Goal: Task Accomplishment & Management: Manage account settings

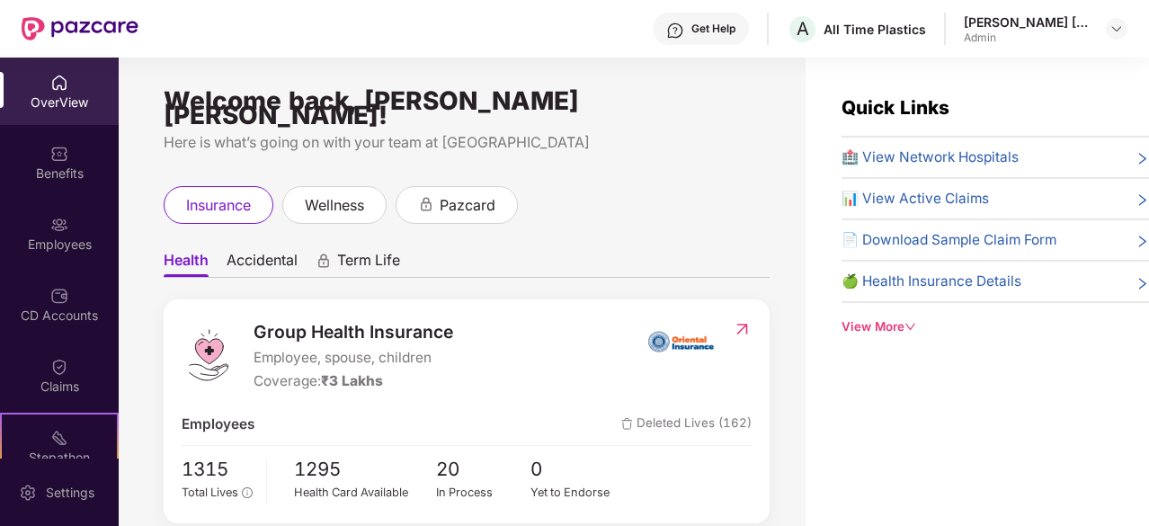
click at [914, 195] on span "📊 View Active Claims" at bounding box center [915, 199] width 147 height 22
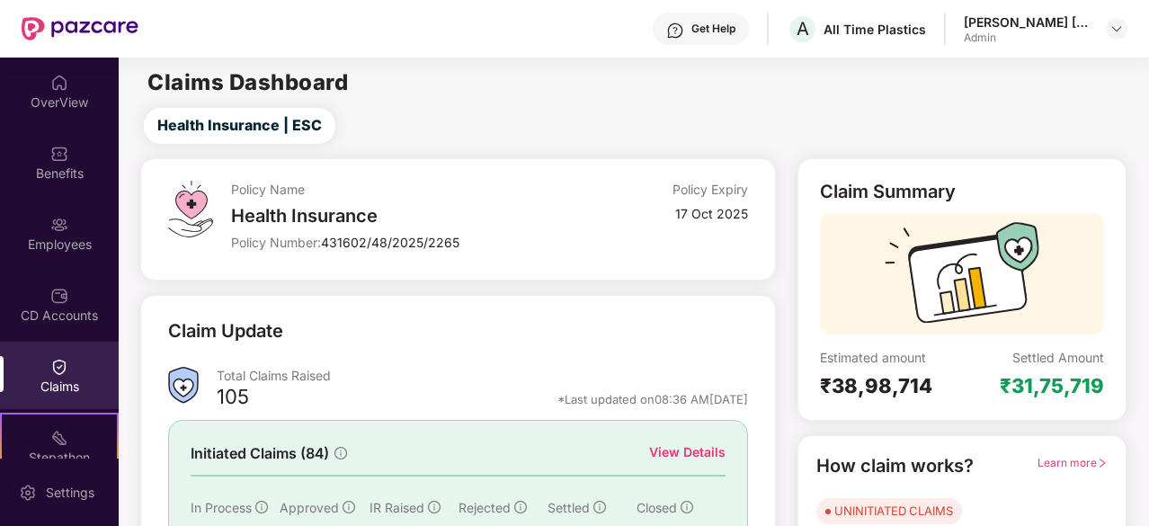
scroll to position [176, 0]
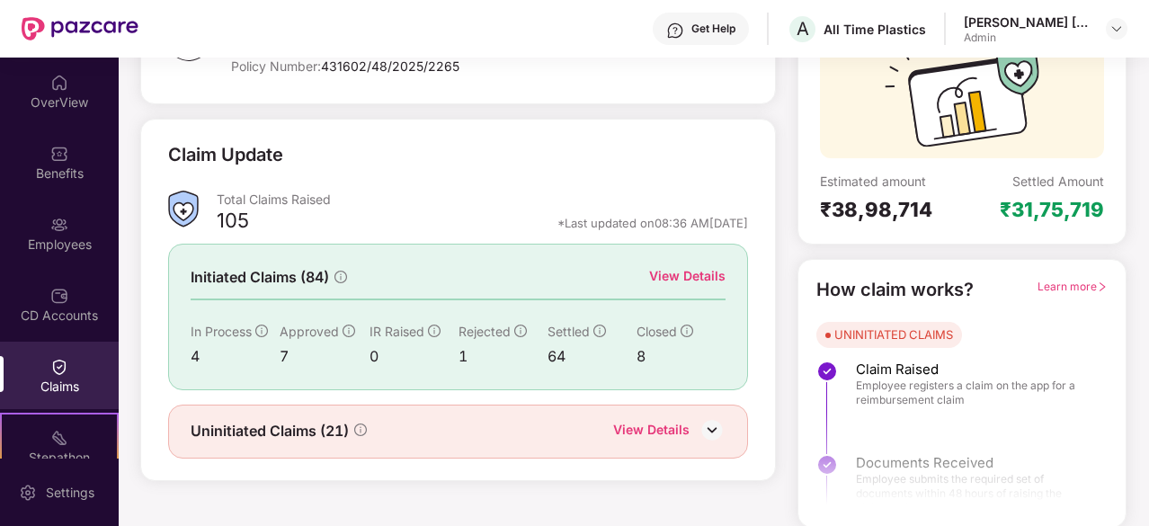
click at [681, 273] on div "View Details" at bounding box center [687, 276] width 76 height 20
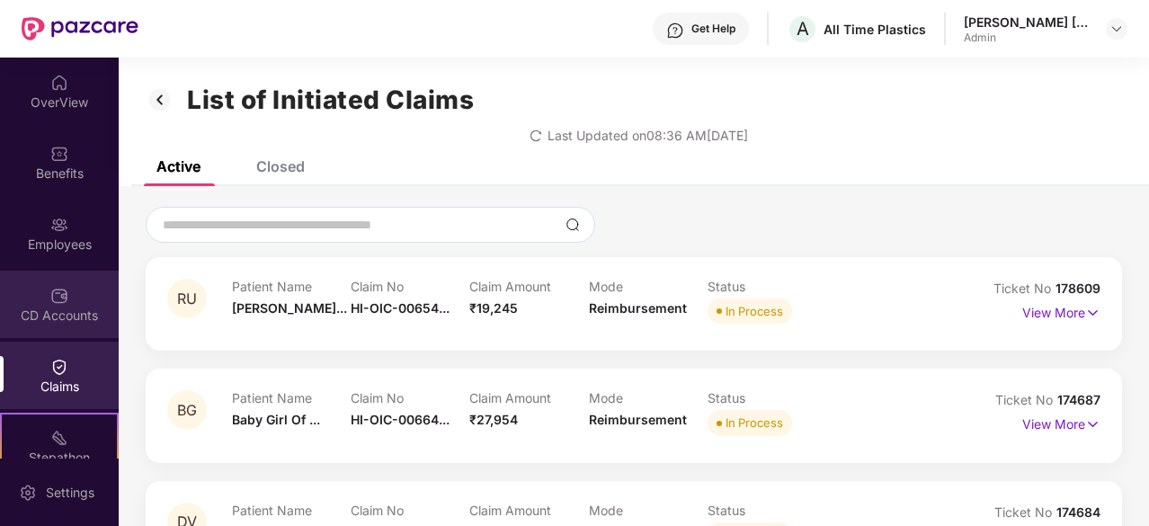
click at [65, 301] on div "CD Accounts" at bounding box center [59, 304] width 119 height 67
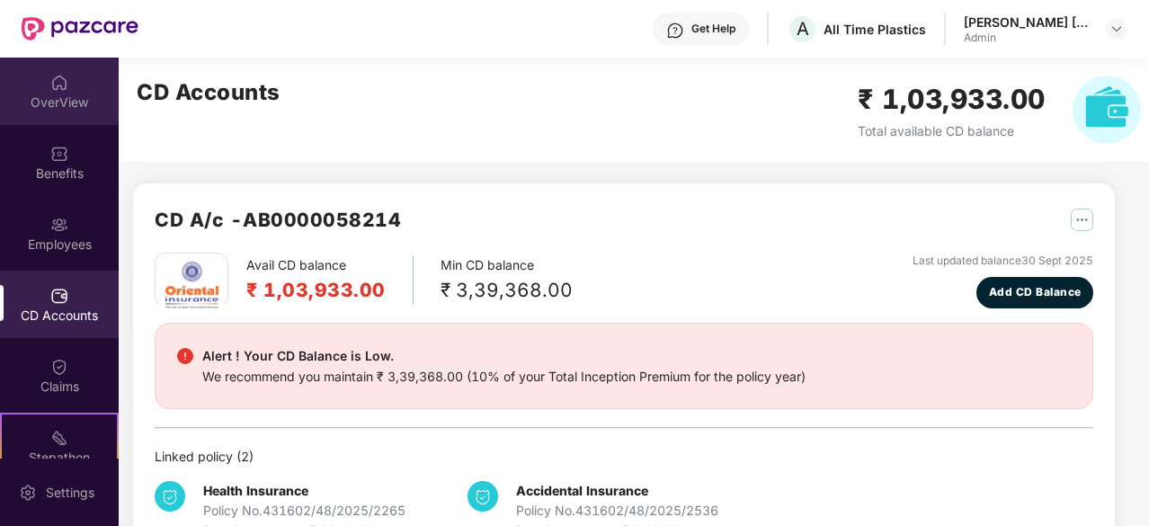
click at [65, 116] on div "OverView" at bounding box center [59, 91] width 119 height 67
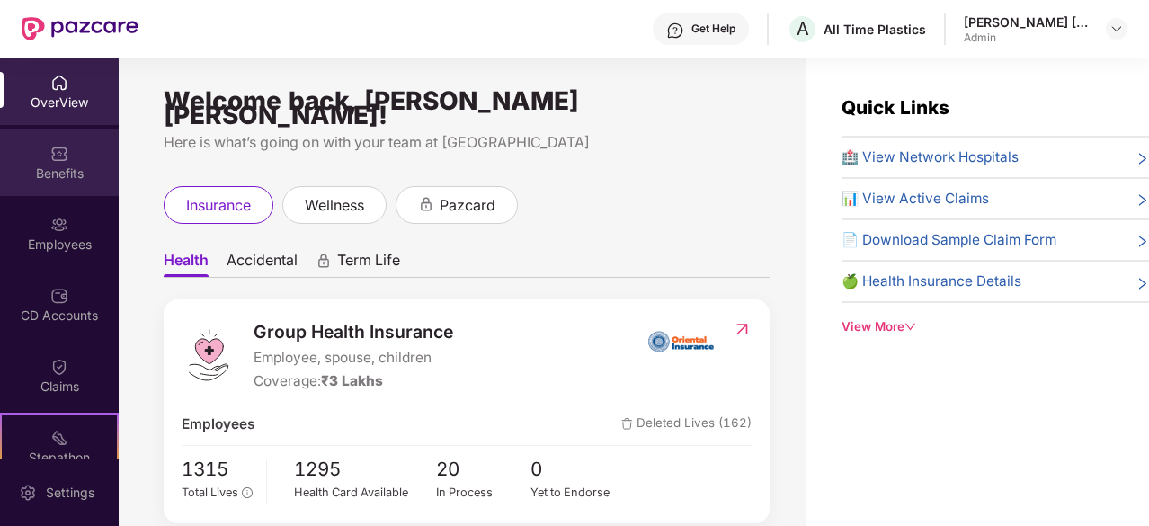
click at [32, 184] on div "Benefits" at bounding box center [59, 162] width 119 height 67
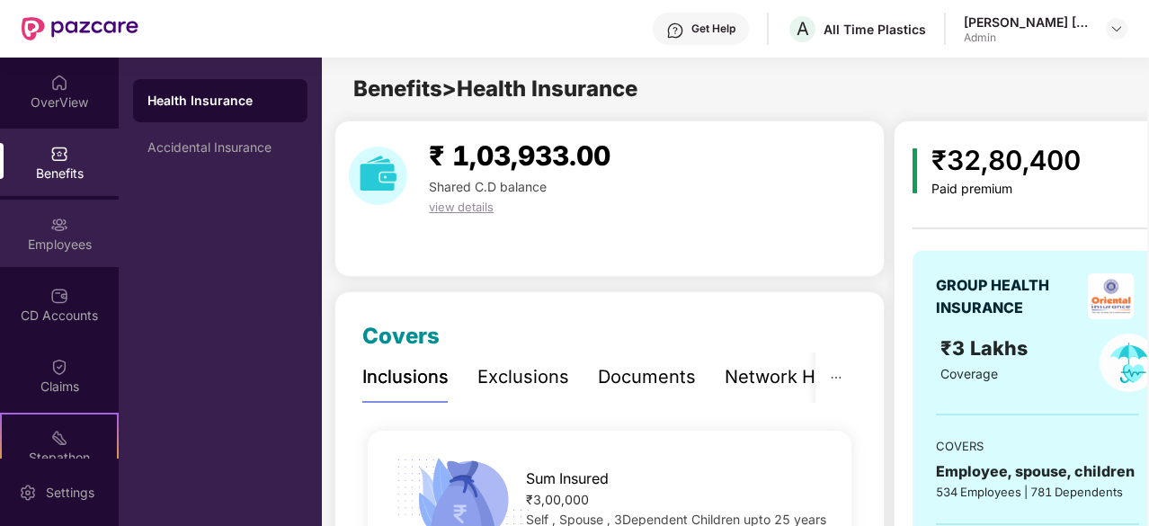
click at [41, 242] on div "Employees" at bounding box center [59, 245] width 119 height 18
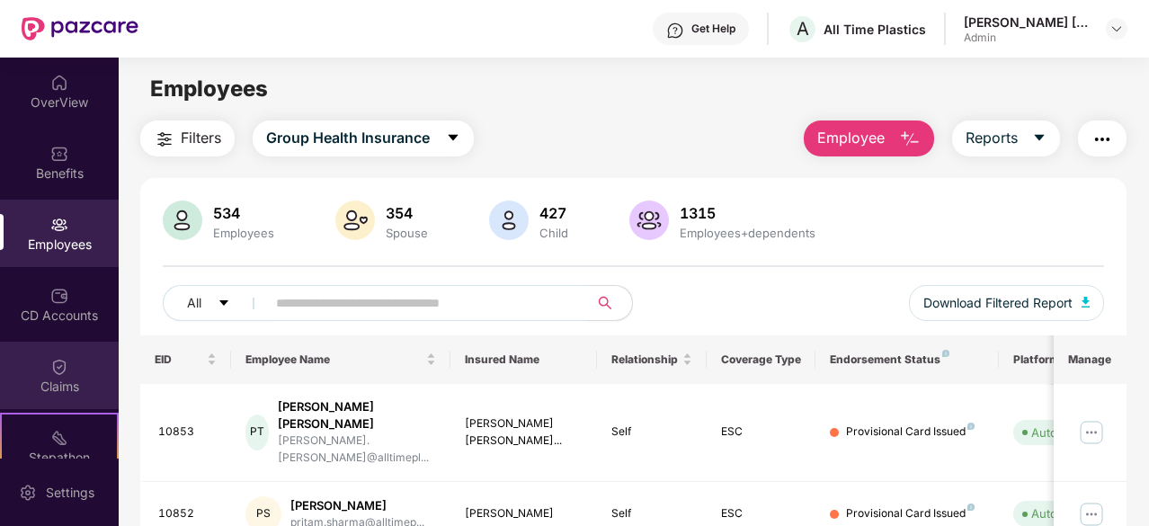
click at [54, 378] on div "Claims" at bounding box center [59, 387] width 119 height 18
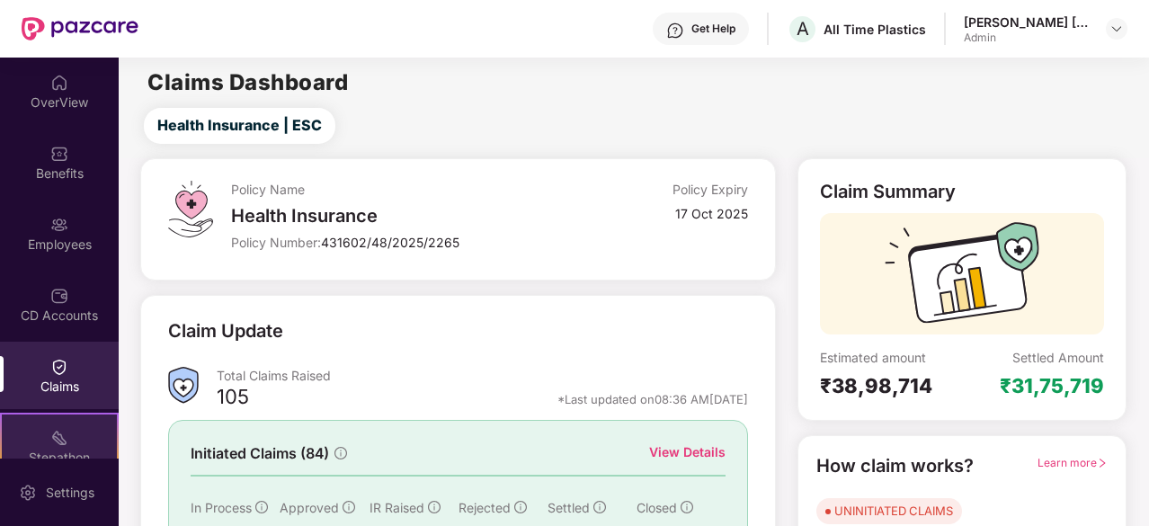
scroll to position [166, 0]
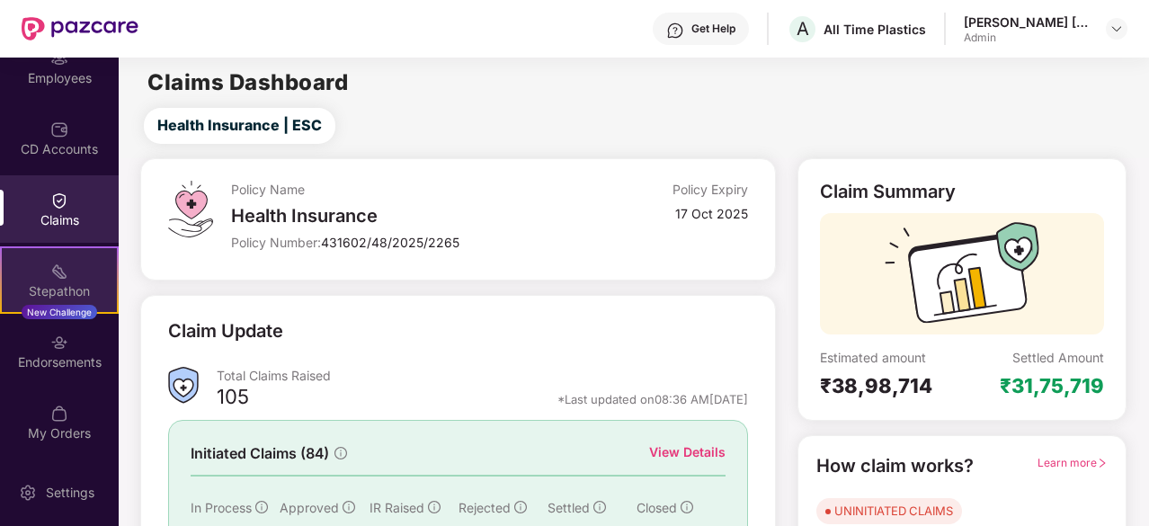
click at [79, 429] on div "My Orders" at bounding box center [59, 433] width 119 height 18
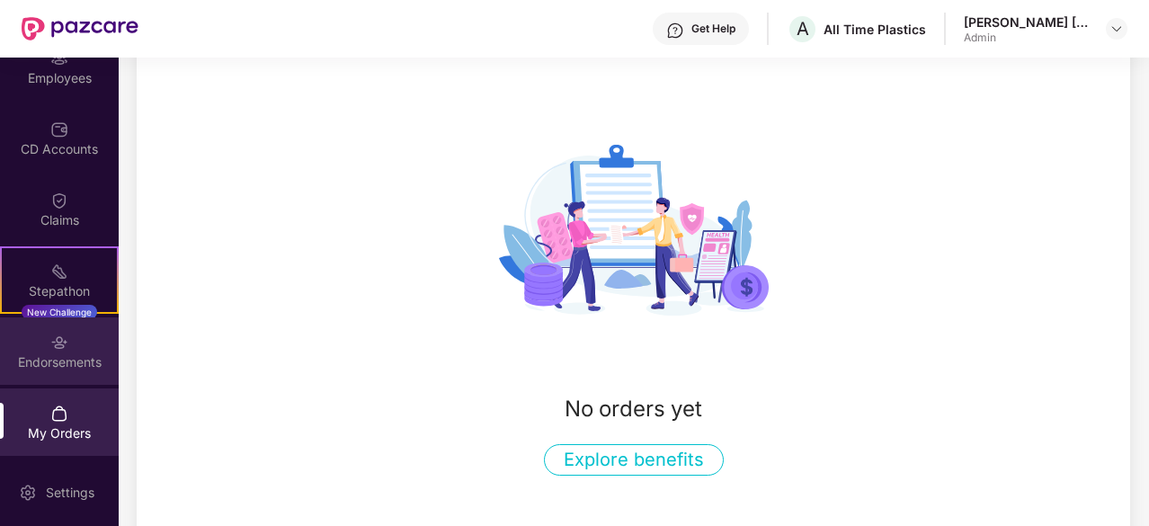
scroll to position [180, 0]
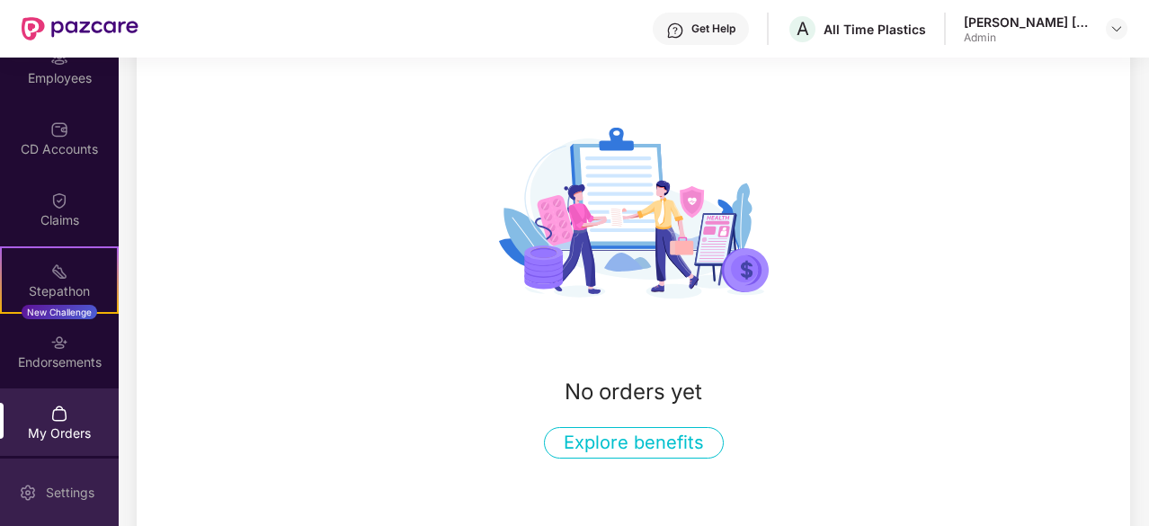
click at [47, 470] on div "Settings" at bounding box center [59, 492] width 119 height 67
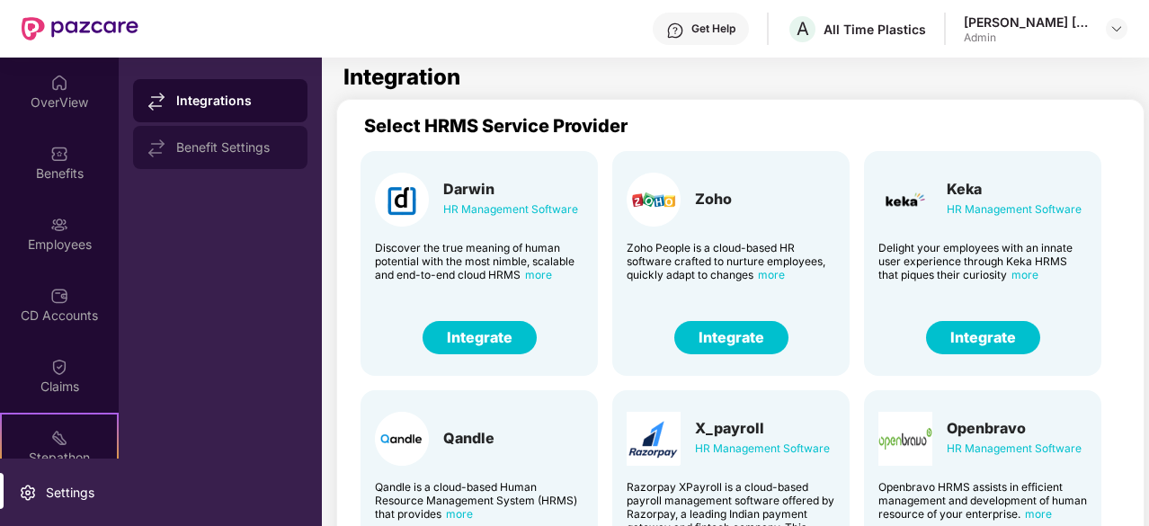
click at [254, 145] on div "Benefit Settings" at bounding box center [234, 147] width 117 height 14
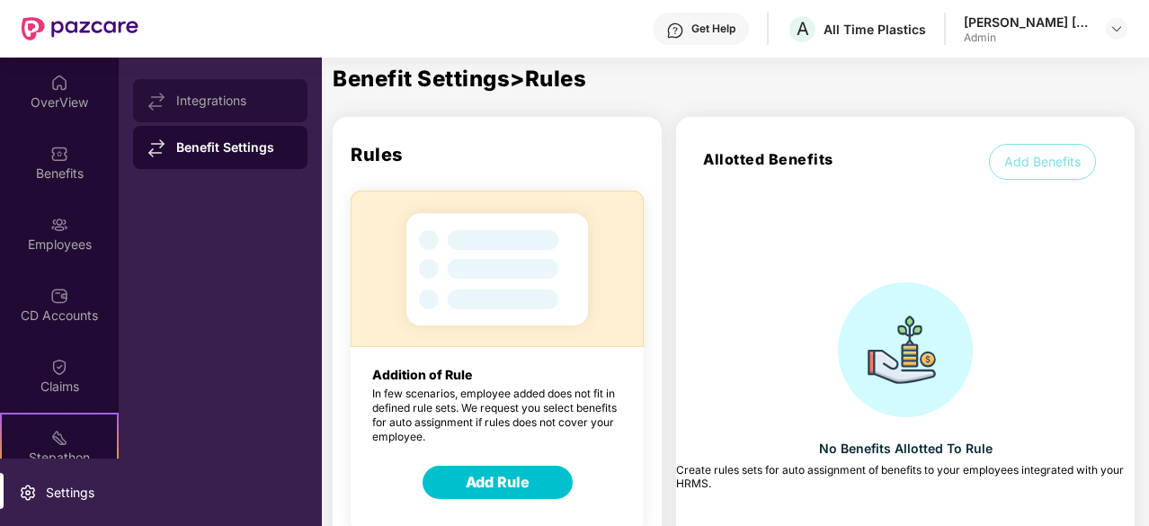
click at [214, 102] on div "Integrations" at bounding box center [234, 101] width 117 height 14
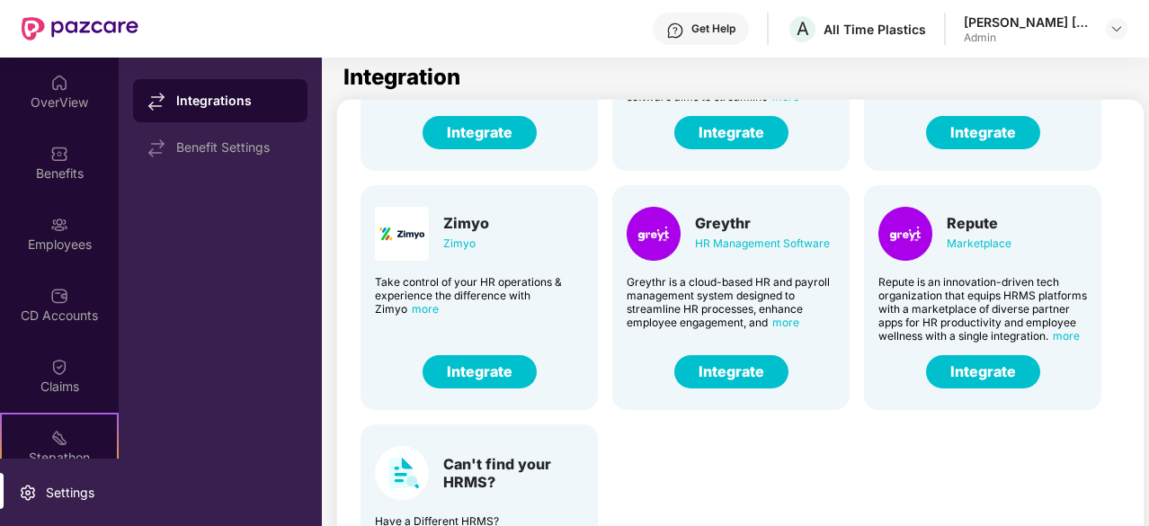
scroll to position [122, 0]
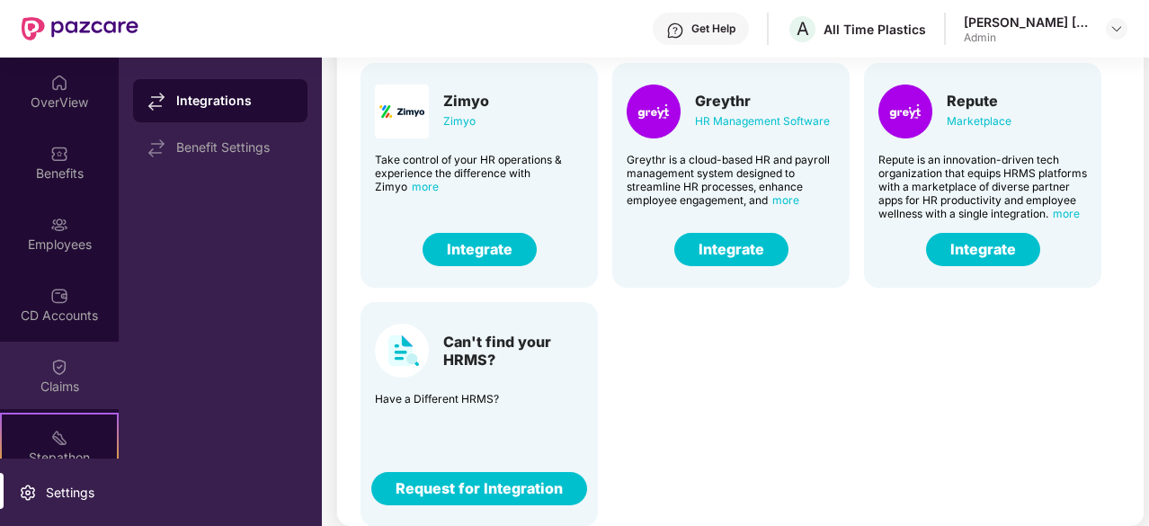
click at [53, 388] on div "Claims" at bounding box center [59, 387] width 119 height 18
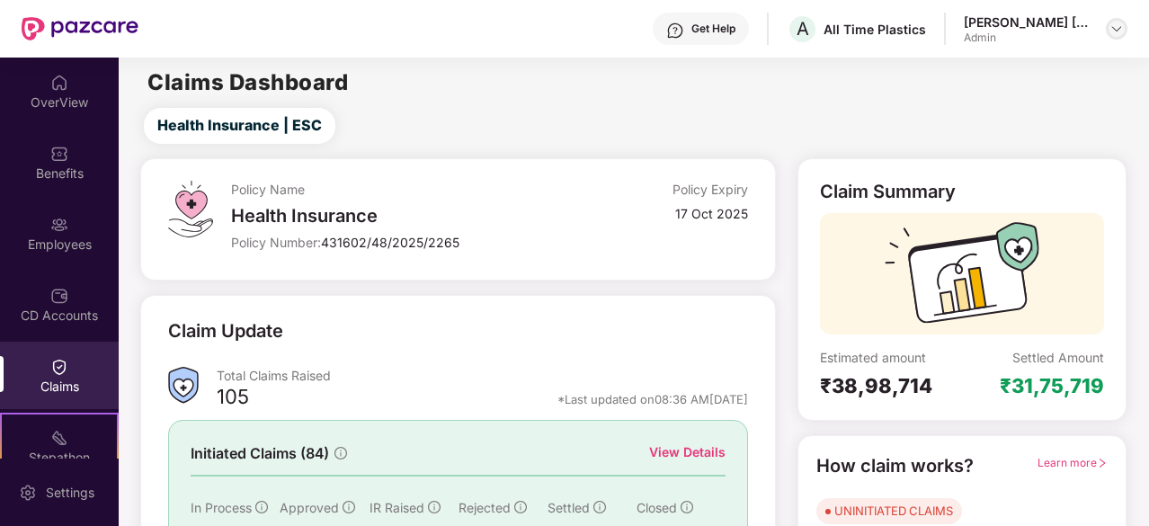
click at [1111, 26] on img at bounding box center [1117, 29] width 14 height 14
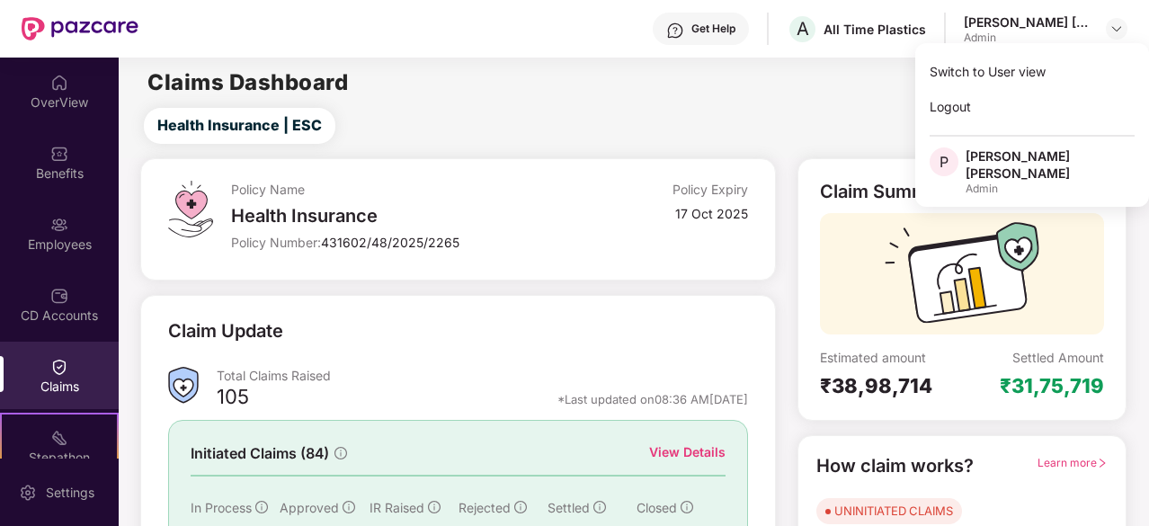
click at [804, 89] on div "Claims Dashboard" at bounding box center [634, 83] width 1030 height 22
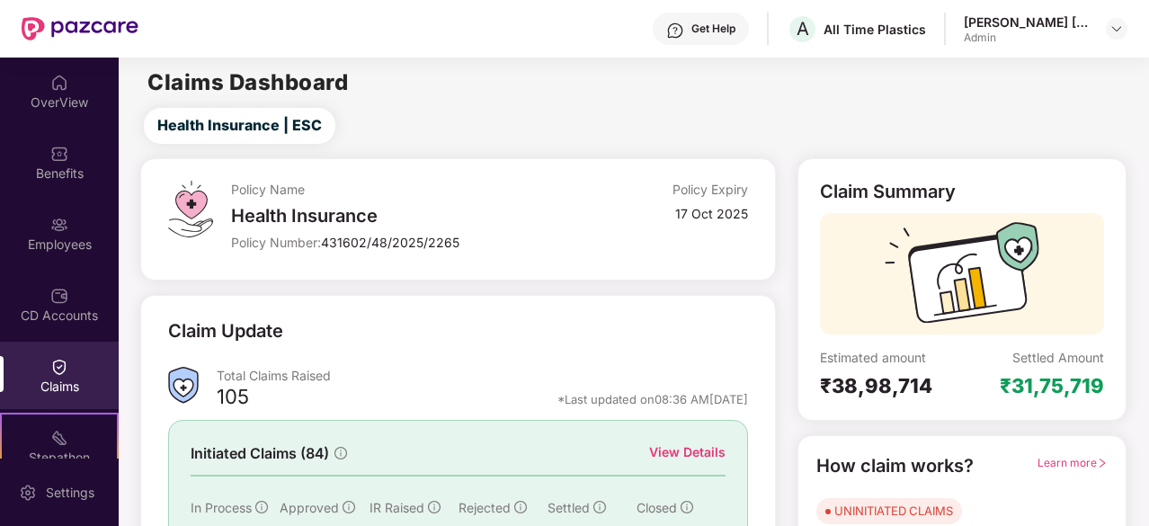
scroll to position [176, 0]
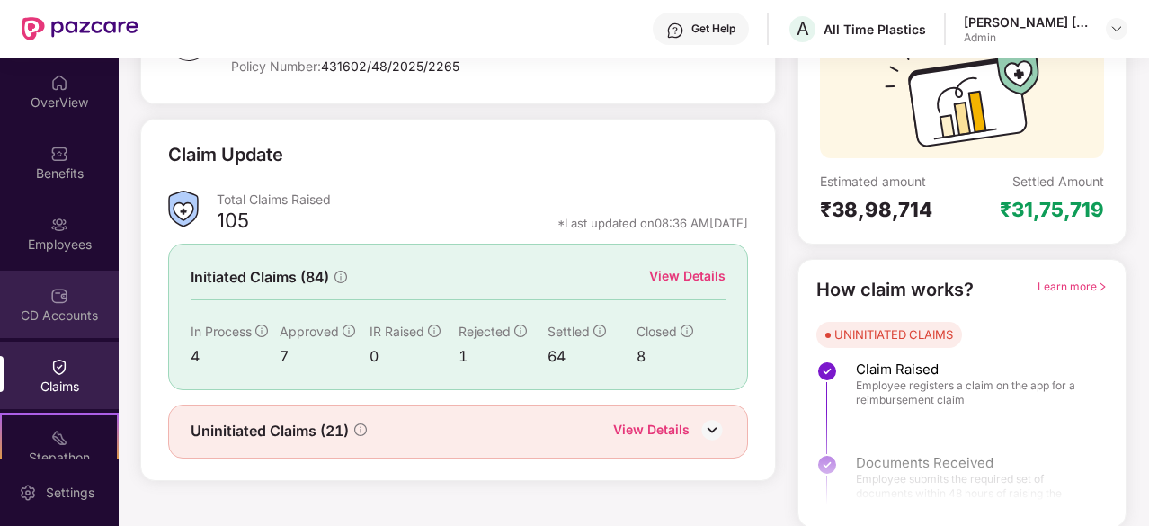
click at [29, 305] on div "CD Accounts" at bounding box center [59, 304] width 119 height 67
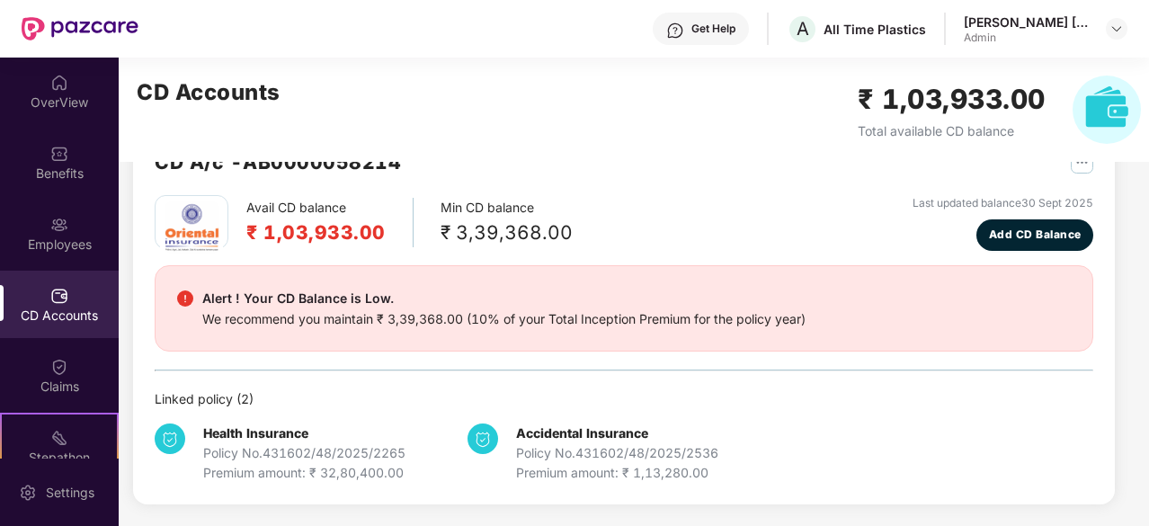
scroll to position [56, 0]
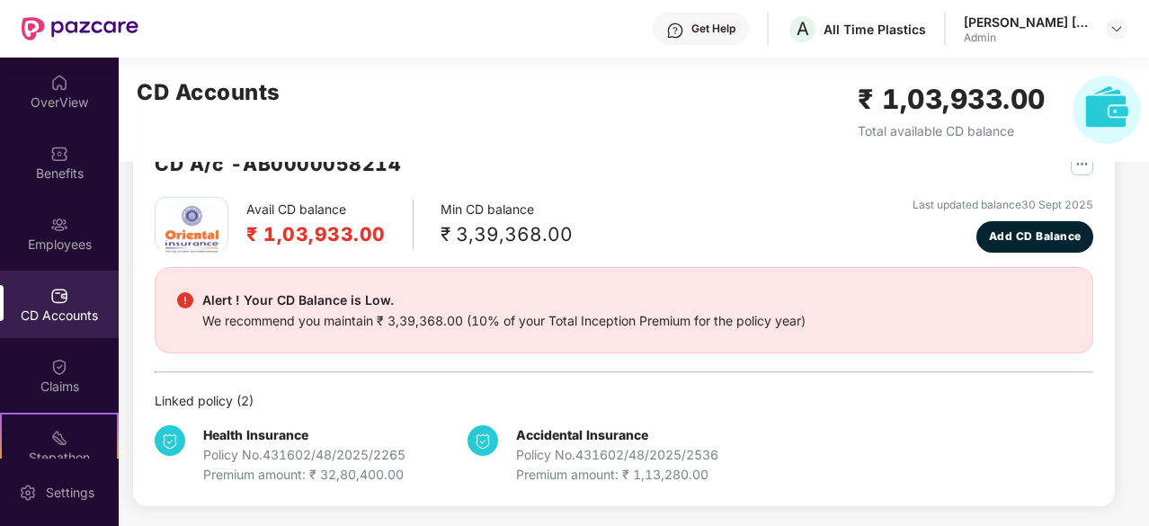
click at [1071, 166] on img "button" at bounding box center [1082, 164] width 22 height 22
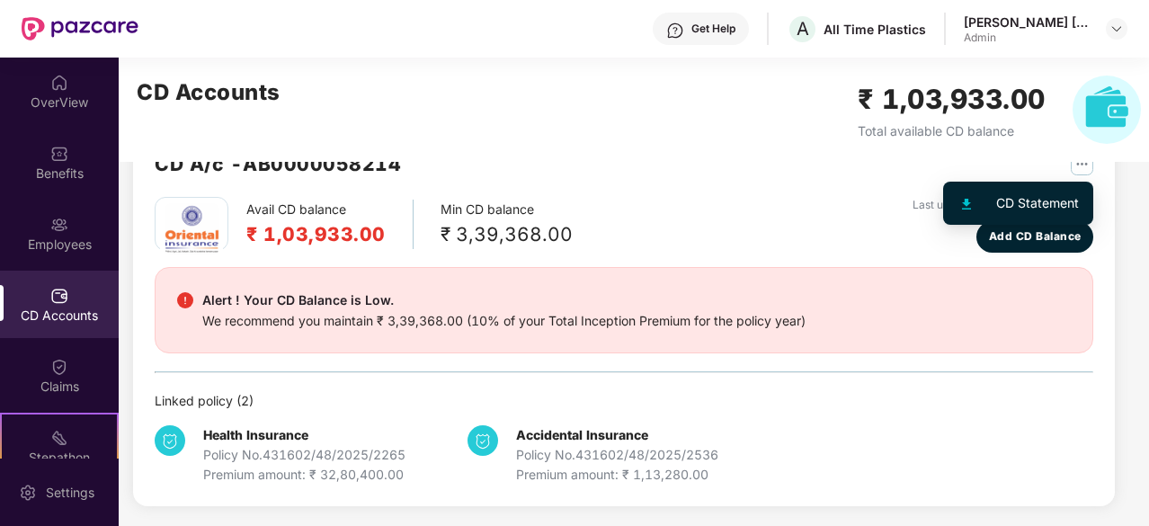
click at [1016, 201] on div "CD Statement" at bounding box center [1037, 203] width 83 height 20
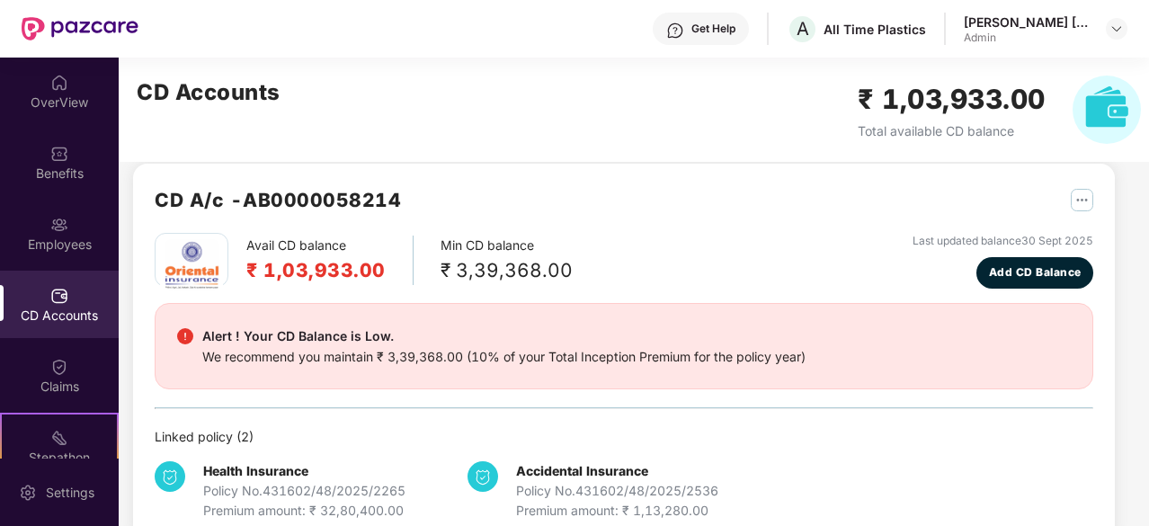
scroll to position [0, 0]
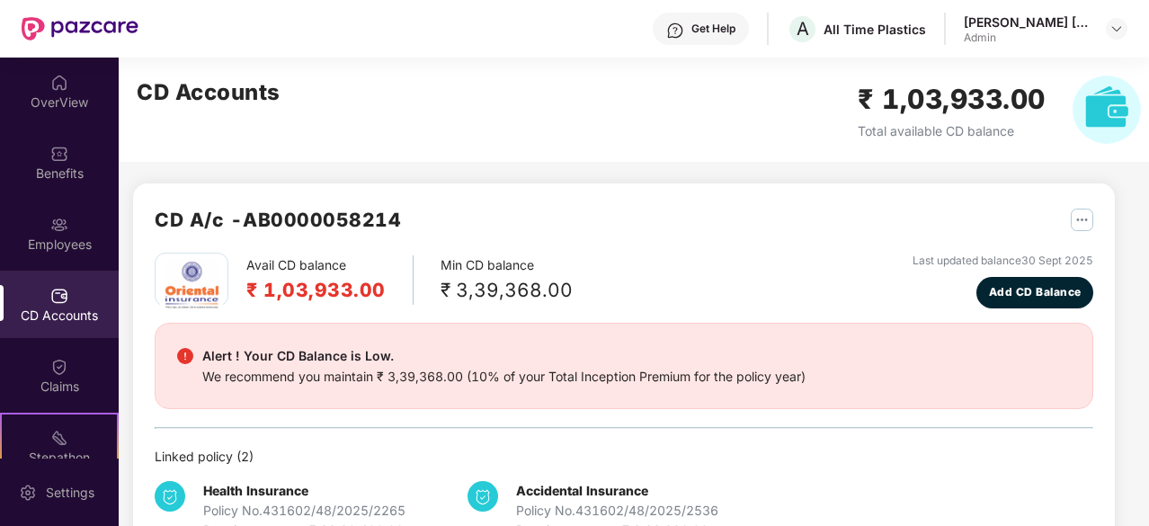
click at [50, 295] on img at bounding box center [59, 296] width 18 height 18
click at [53, 220] on img at bounding box center [59, 225] width 18 height 18
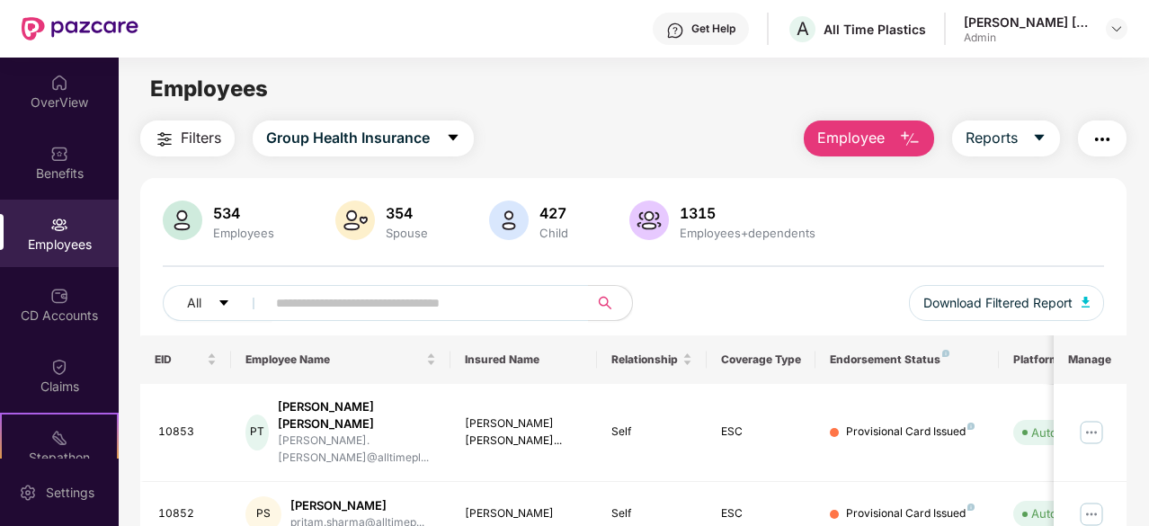
click at [212, 107] on main "Employees Filters Group Health Insurance Employee Reports 534 Employees 354 Spo…" at bounding box center [634, 321] width 1030 height 526
click at [189, 136] on span "Filters" at bounding box center [201, 138] width 40 height 22
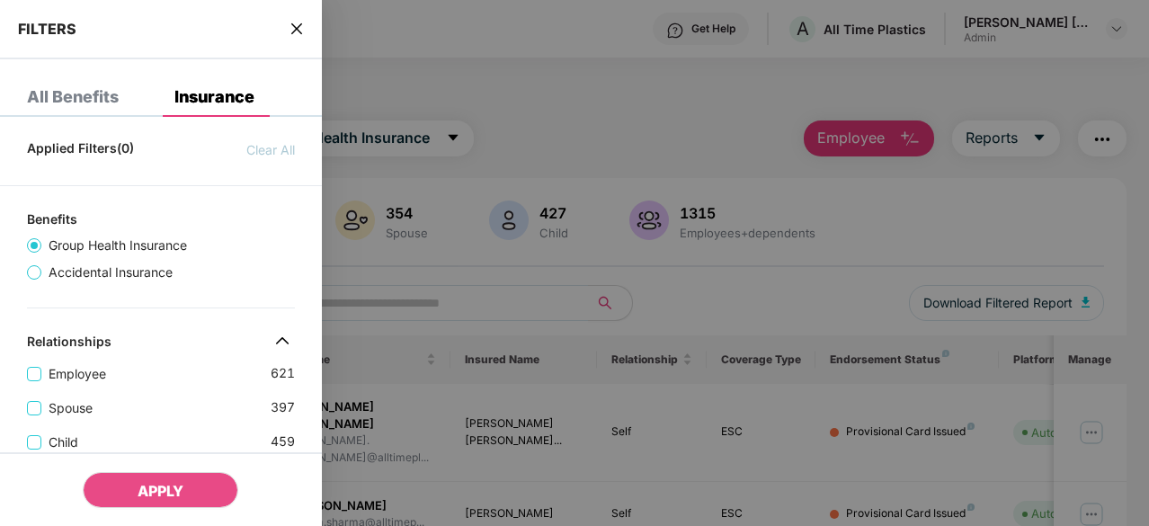
click at [113, 98] on div "All Benefits" at bounding box center [73, 97] width 92 height 18
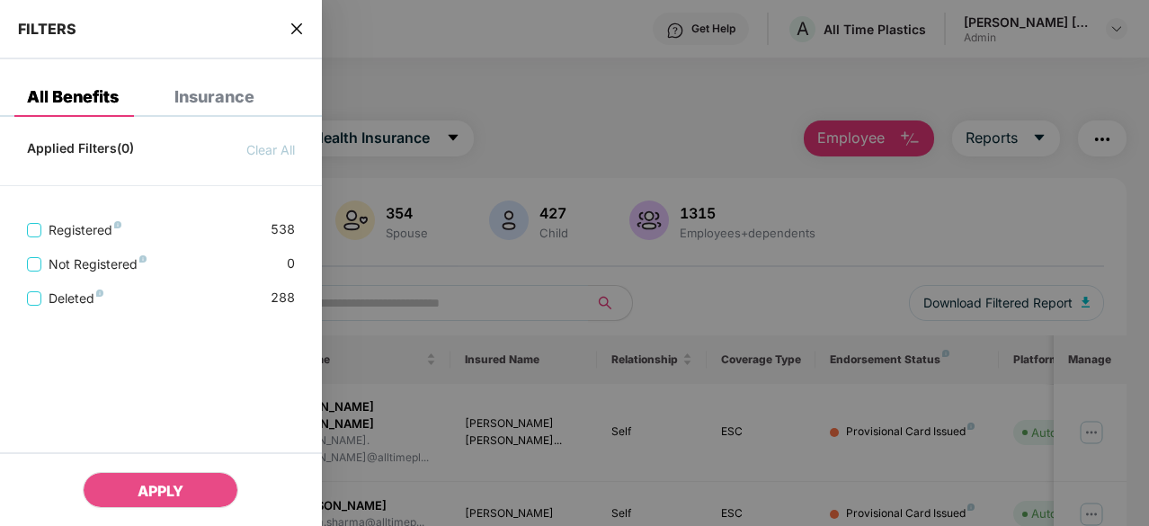
click at [292, 30] on icon "close" at bounding box center [297, 29] width 14 height 14
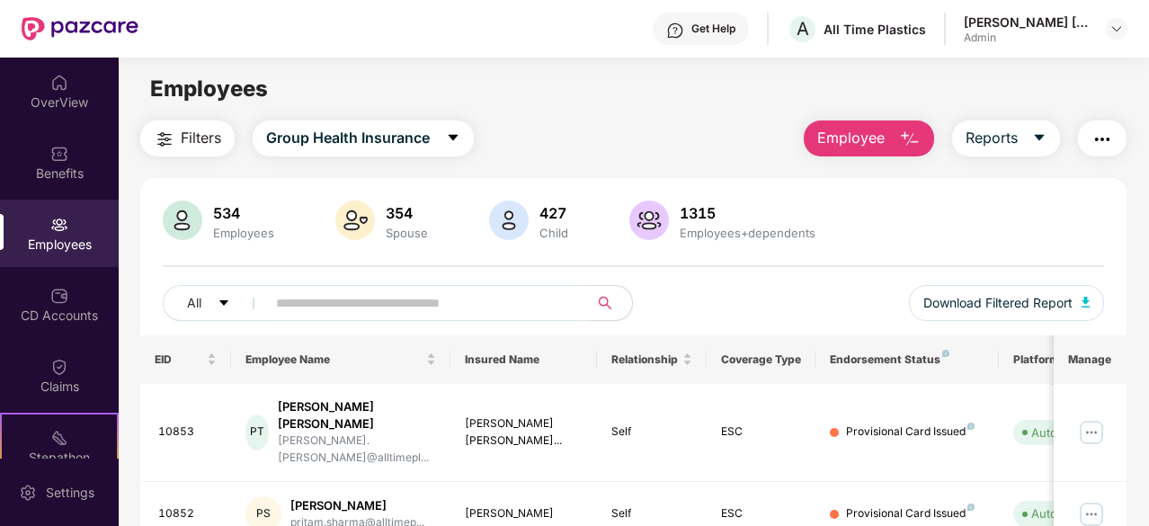
click at [212, 144] on span "Filters" at bounding box center [201, 138] width 40 height 22
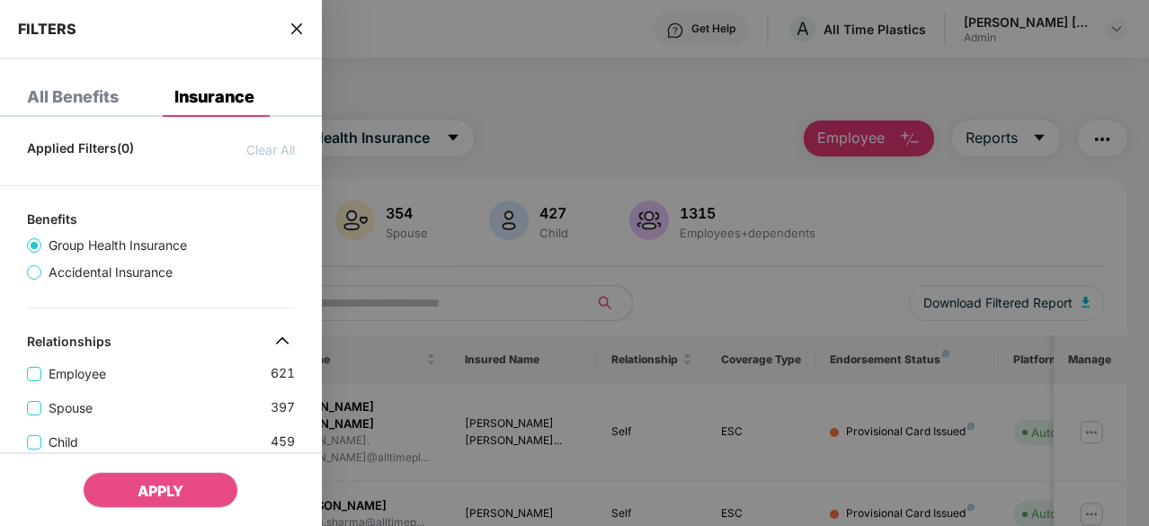
click at [446, 141] on div at bounding box center [574, 263] width 1149 height 526
click at [455, 134] on div at bounding box center [574, 263] width 1149 height 526
click at [302, 24] on icon "close" at bounding box center [296, 28] width 11 height 11
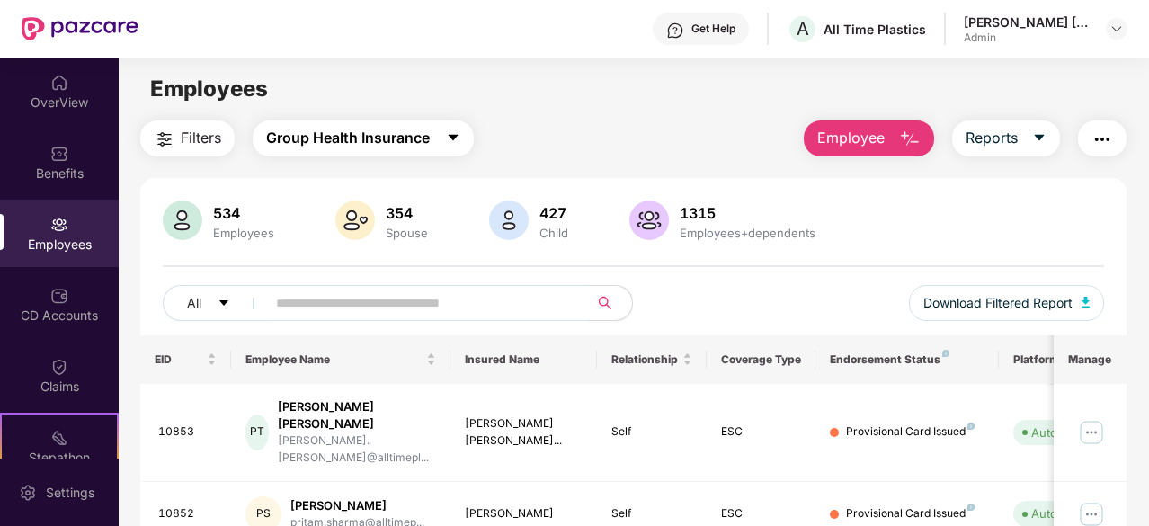
click at [448, 141] on icon "caret-down" at bounding box center [453, 137] width 14 height 14
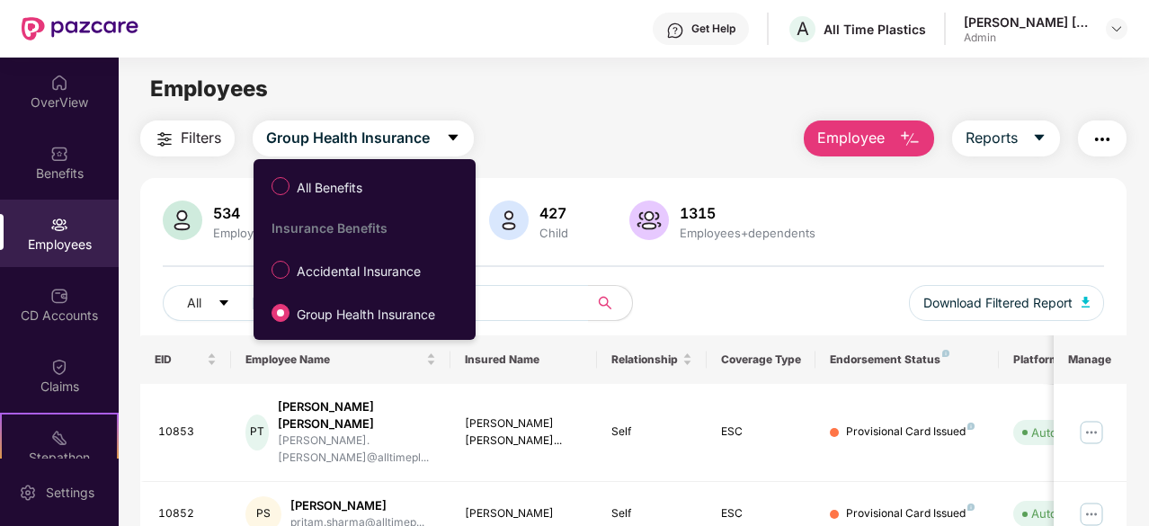
click at [559, 143] on div "Filters Group Health Insurance Employee Reports" at bounding box center [633, 138] width 986 height 36
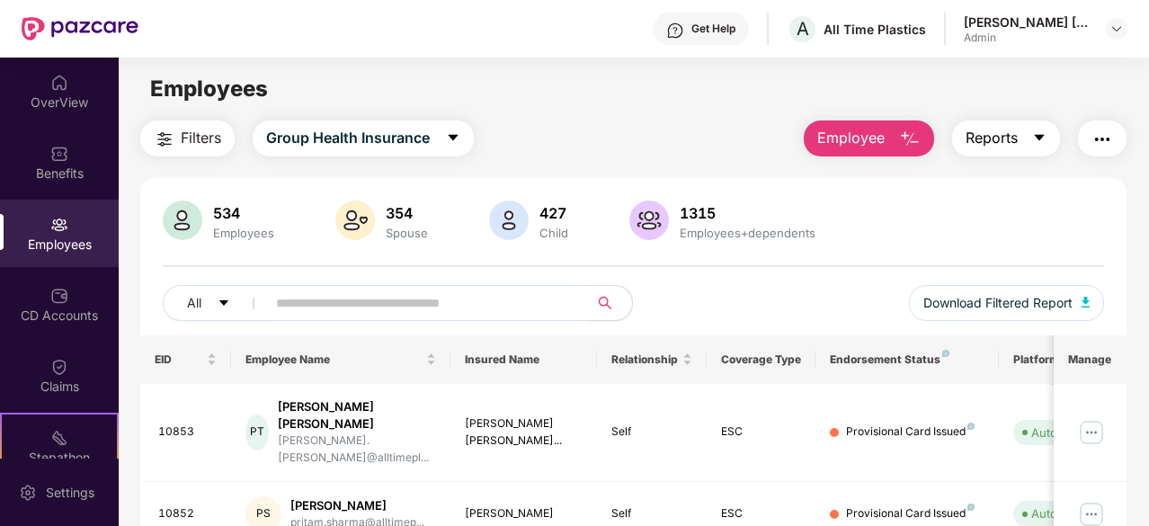
click at [1051, 144] on button "Reports" at bounding box center [1006, 138] width 108 height 36
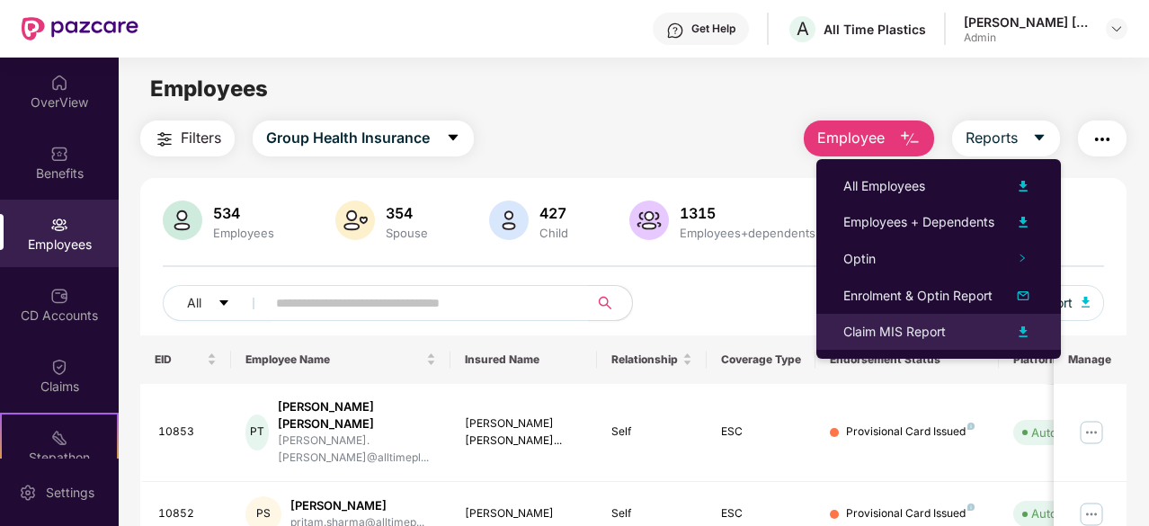
click at [1027, 335] on img at bounding box center [1023, 332] width 22 height 22
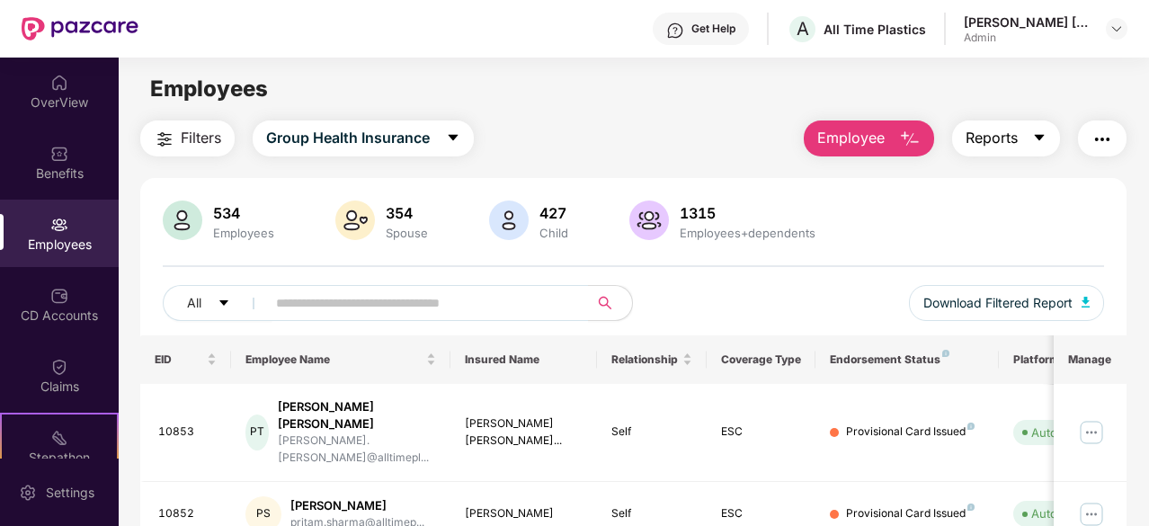
click at [1036, 138] on icon "caret-down" at bounding box center [1039, 137] width 14 height 14
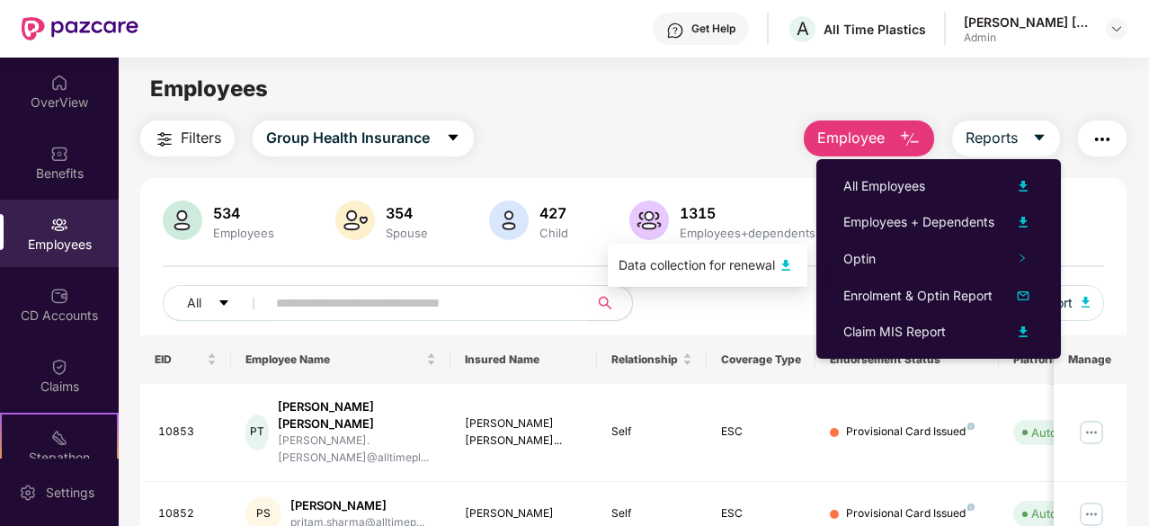
click at [786, 263] on img at bounding box center [786, 265] width 22 height 22
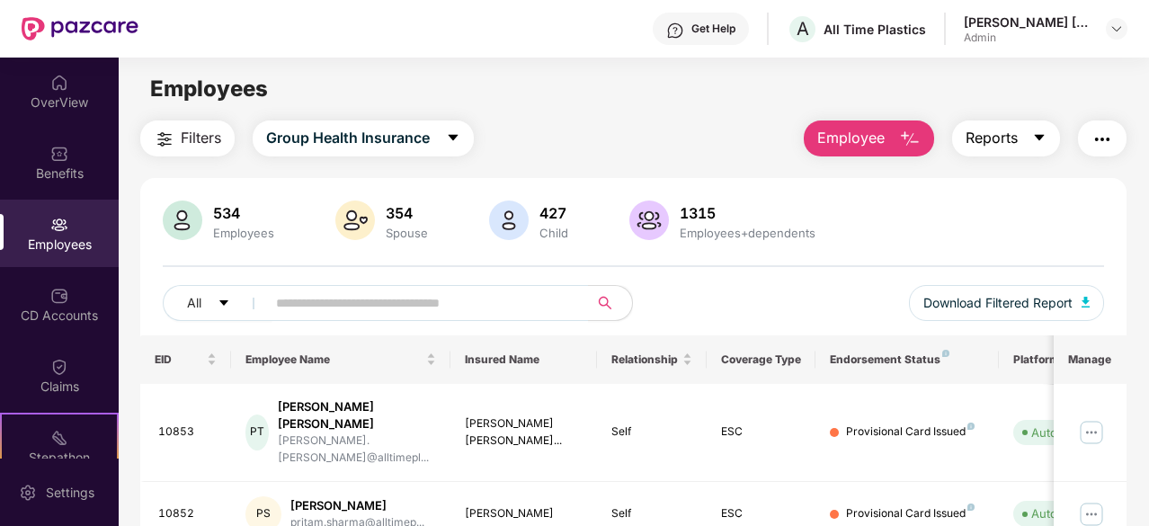
click at [1034, 135] on icon "caret-down" at bounding box center [1039, 137] width 14 height 14
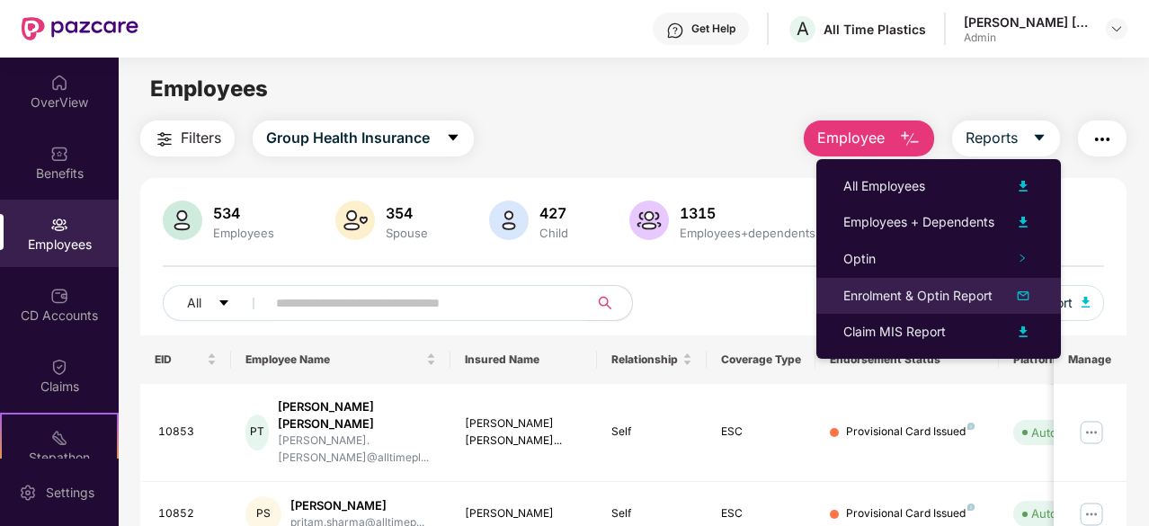
click at [1011, 299] on div at bounding box center [1014, 296] width 40 height 22
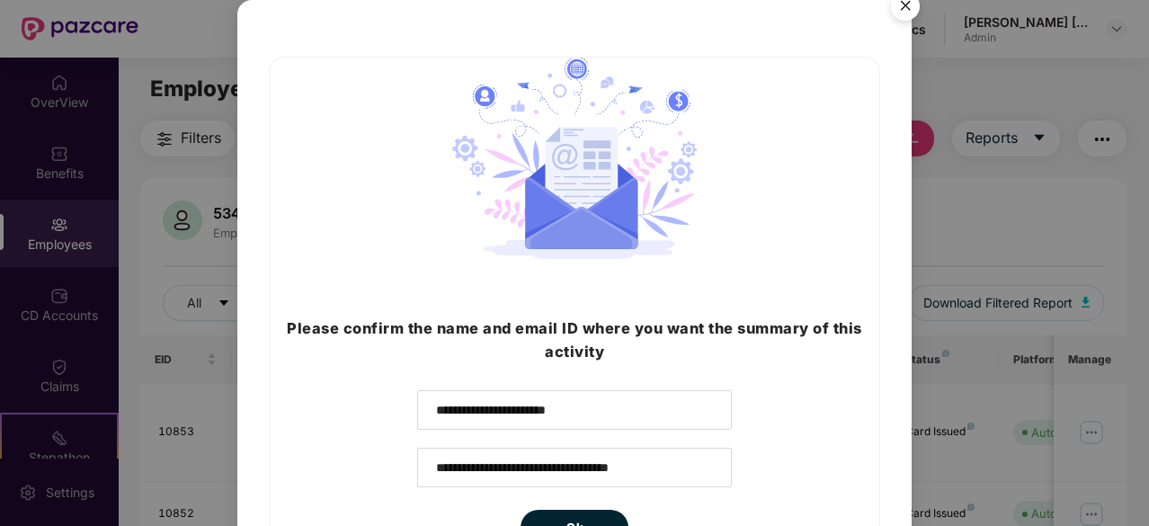
click at [897, 12] on img "Close" at bounding box center [905, 9] width 50 height 50
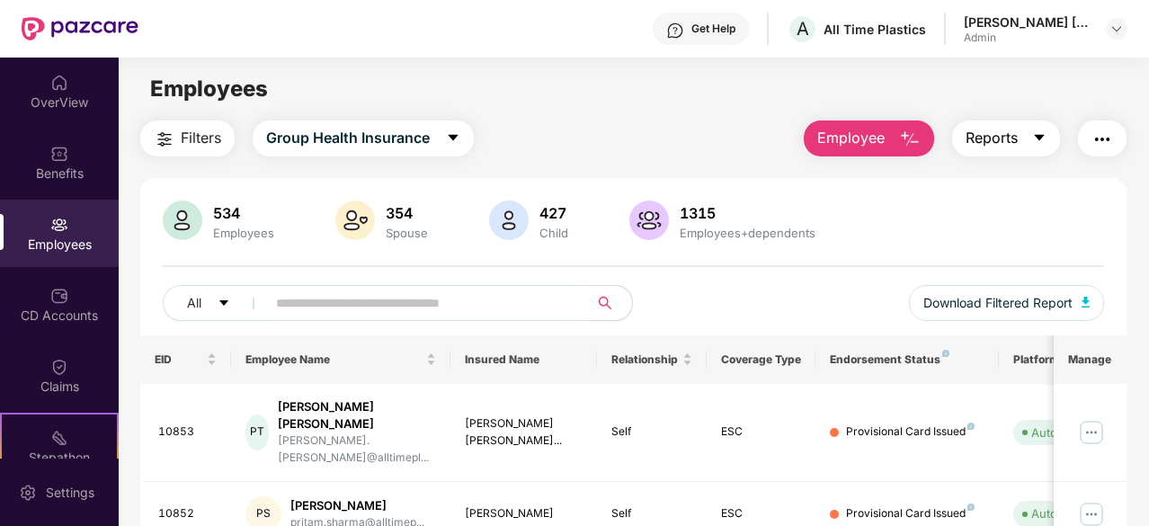
click at [994, 145] on span "Reports" at bounding box center [992, 138] width 52 height 22
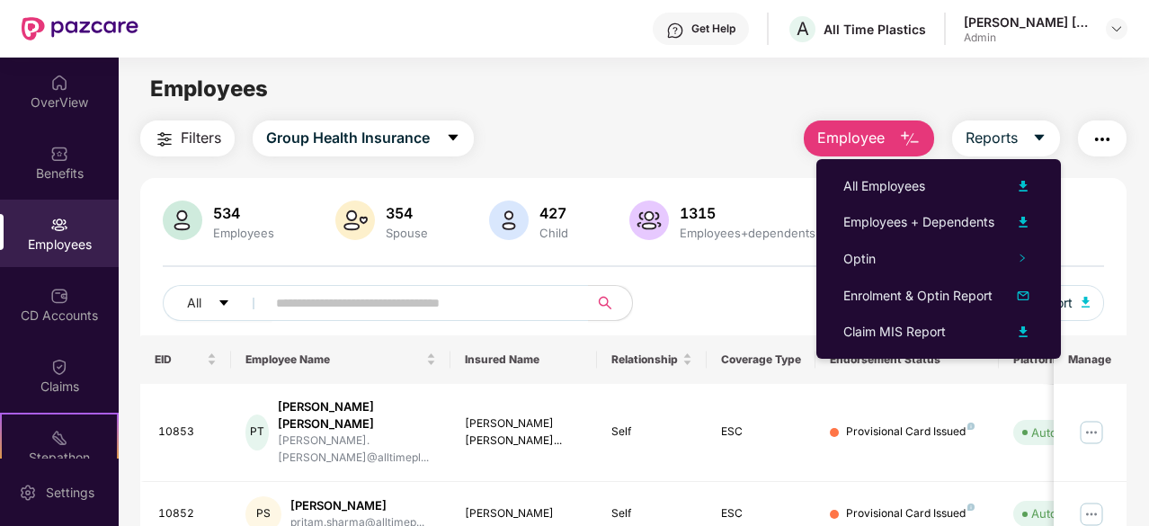
click at [553, 92] on div "Employees" at bounding box center [634, 89] width 1030 height 34
